Goal: Task Accomplishment & Management: Use online tool/utility

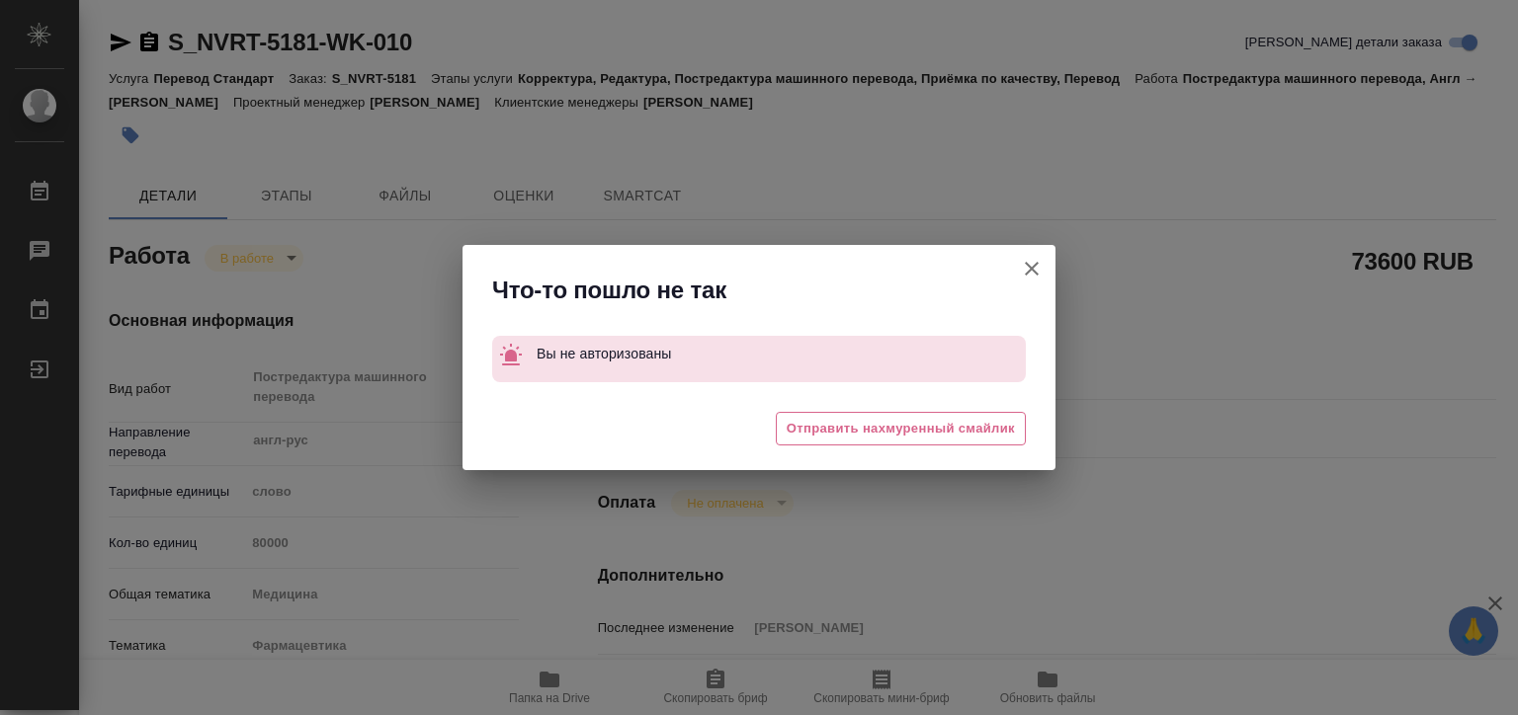
type textarea "x"
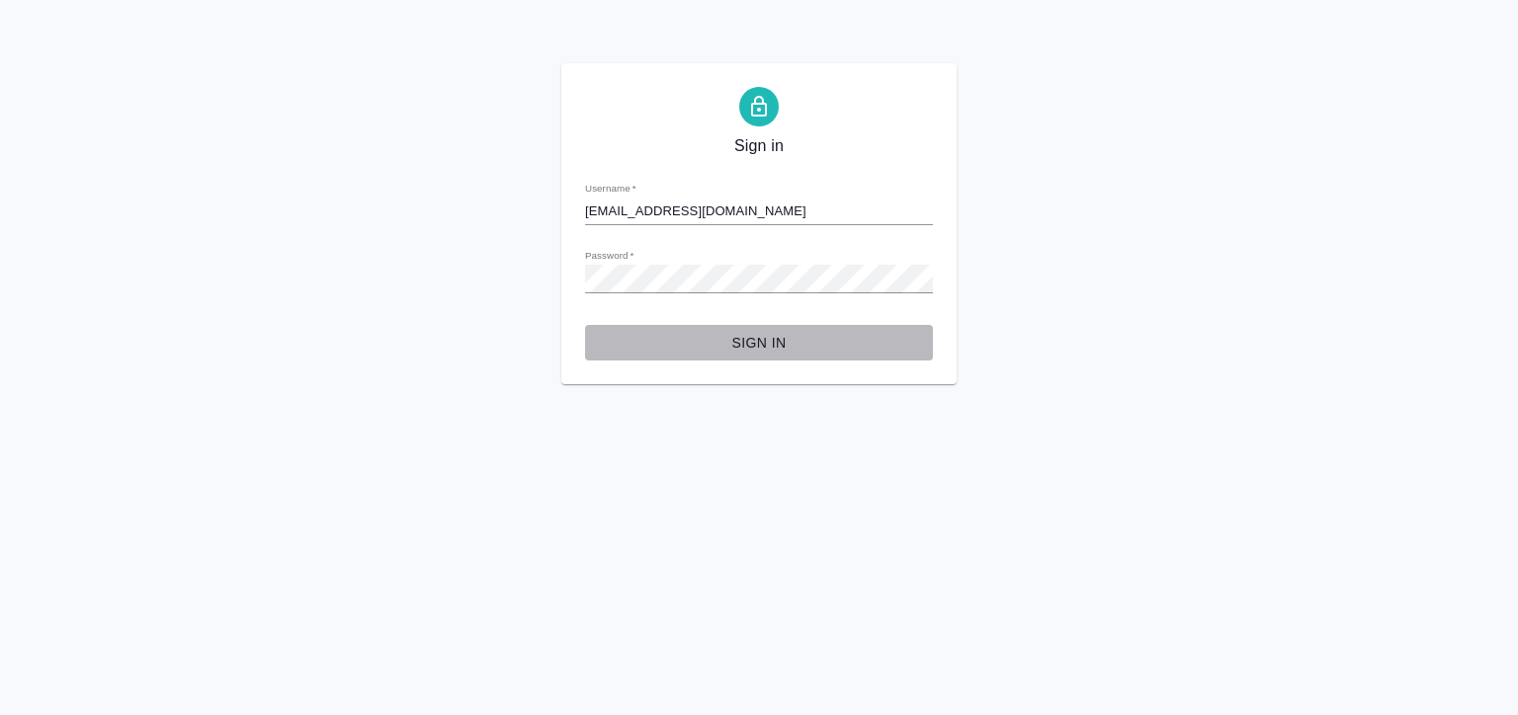
click at [766, 332] on span "Sign in" at bounding box center [759, 343] width 316 height 25
